Goal: Task Accomplishment & Management: Complete application form

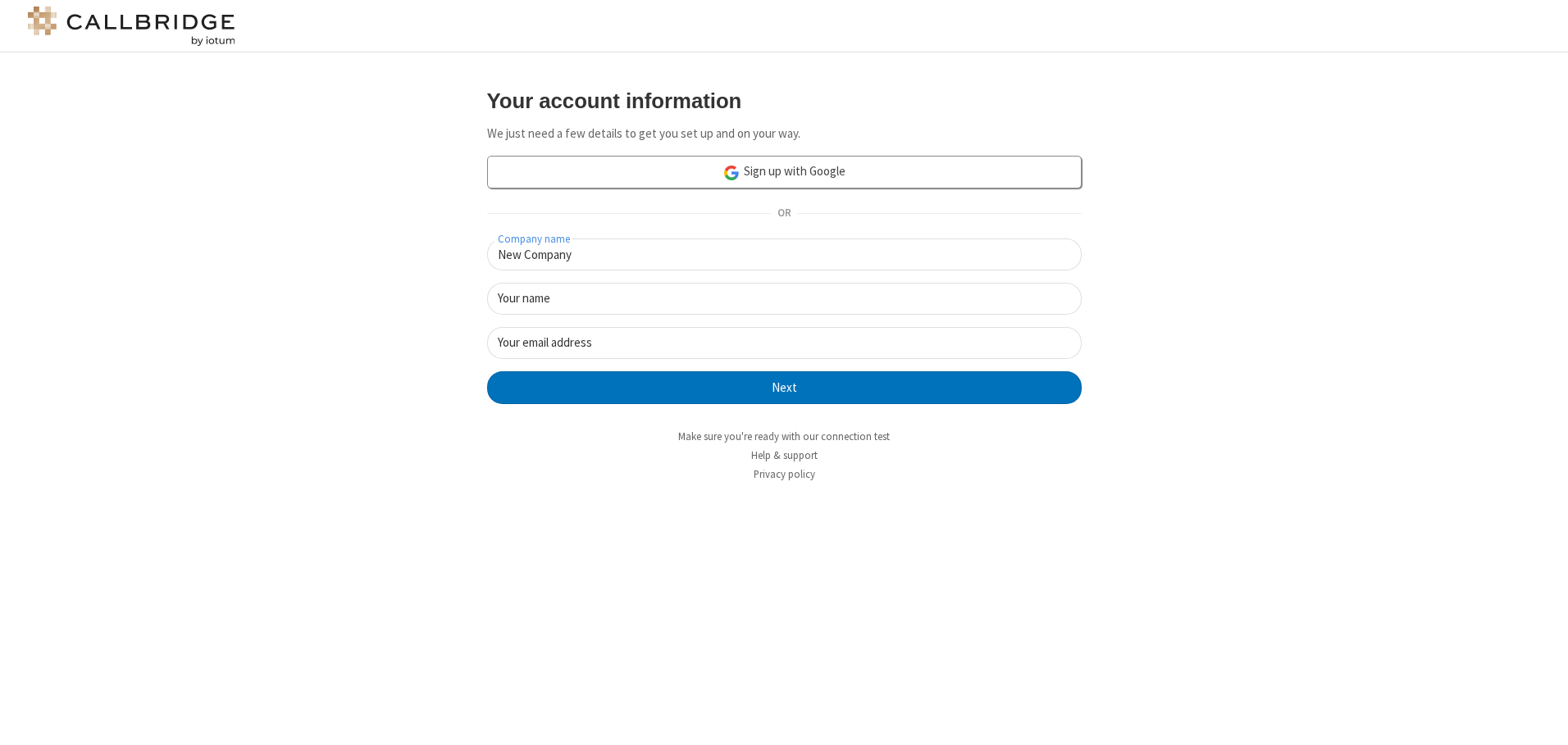
type input "New Company"
type input "New User"
type input "newUser@newUser.freesmackdown.b"
click button "Next" at bounding box center [784, 388] width 595 height 33
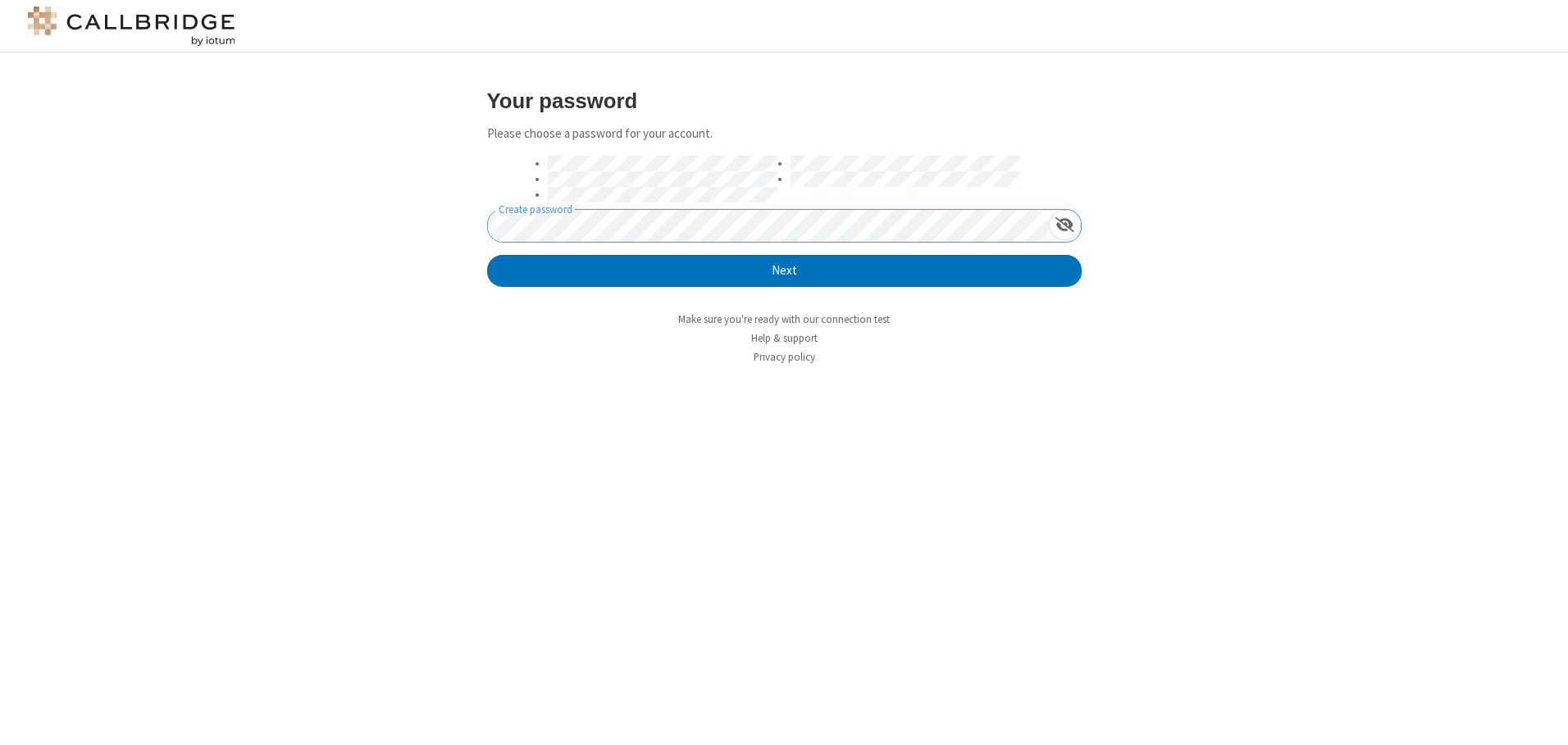
click button "Next" at bounding box center [784, 272] width 595 height 33
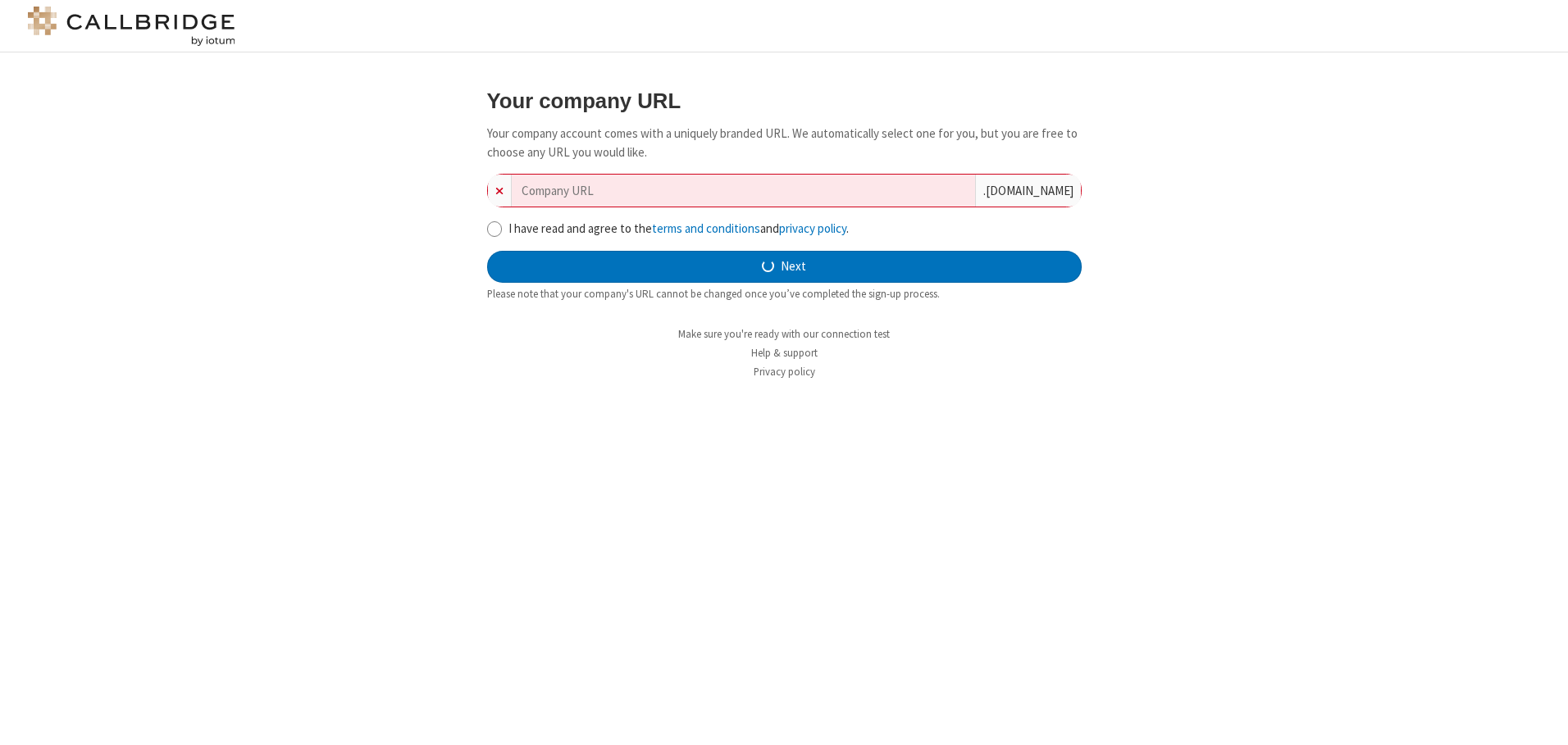
type input "new-company-de-engineered-71355"
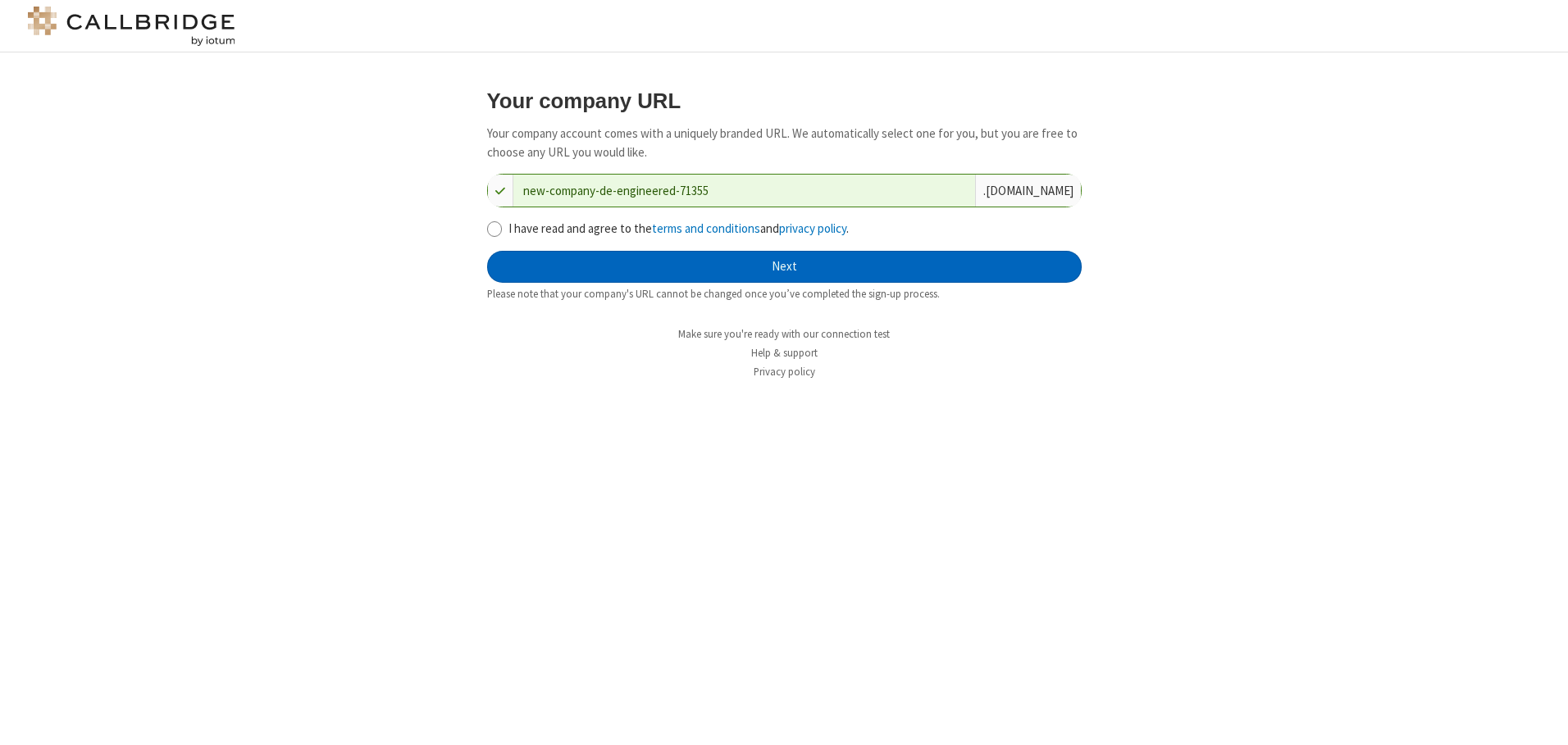
click at [784, 267] on button "Next" at bounding box center [784, 268] width 595 height 33
